Goal: Task Accomplishment & Management: Manage account settings

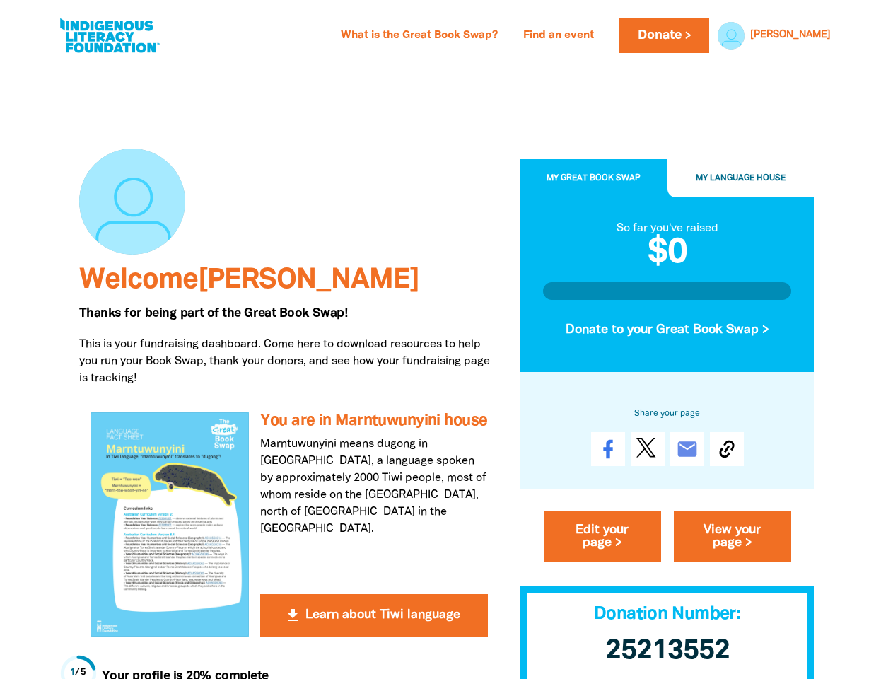
click at [446, 339] on p "This is your fundraising dashboard. Come here to download resources to help you…" at bounding box center [289, 361] width 420 height 51
click at [819, 35] on link "[PERSON_NAME]" at bounding box center [790, 35] width 81 height 10
click at [594, 179] on span "My Great Book Swap" at bounding box center [593, 179] width 94 height 8
click at [741, 179] on span "My Language House" at bounding box center [741, 179] width 90 height 8
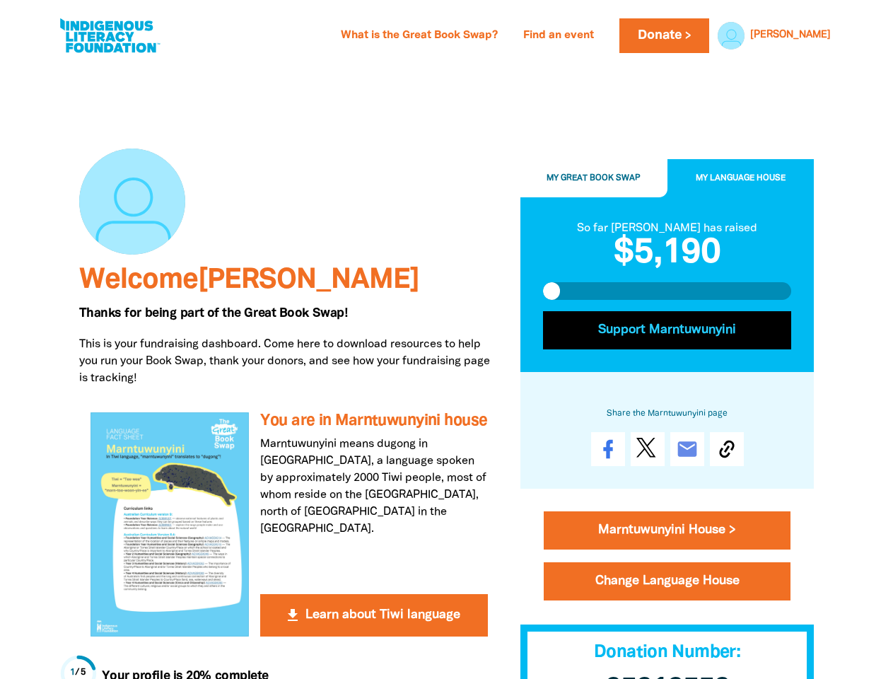
click at [667, 330] on button "Support Marntuwunyini" at bounding box center [667, 330] width 249 height 38
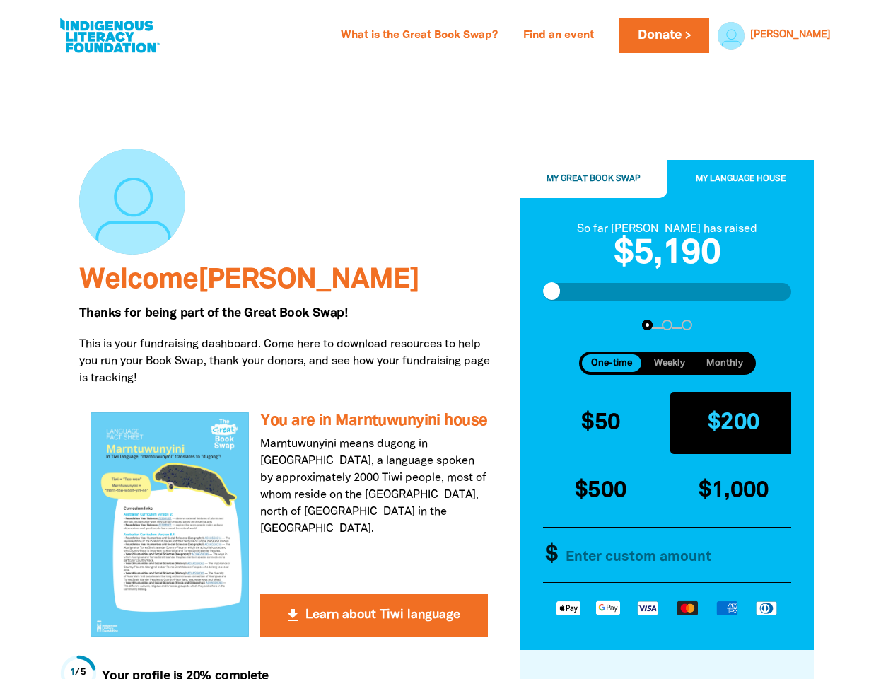
click at [727, 450] on button "$200" at bounding box center [733, 422] width 127 height 61
